Goal: Transaction & Acquisition: Purchase product/service

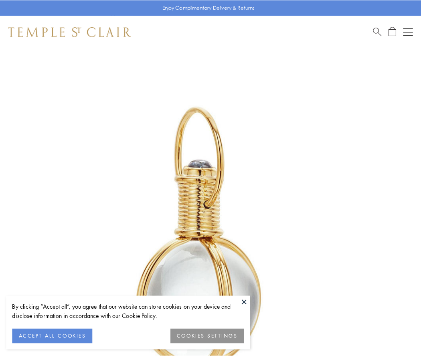
scroll to position [209, 0]
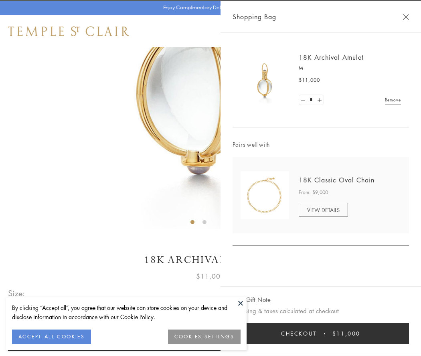
click at [321, 334] on button "Checkout $11,000" at bounding box center [321, 333] width 176 height 21
